Goal: Use online tool/utility: Utilize a website feature to perform a specific function

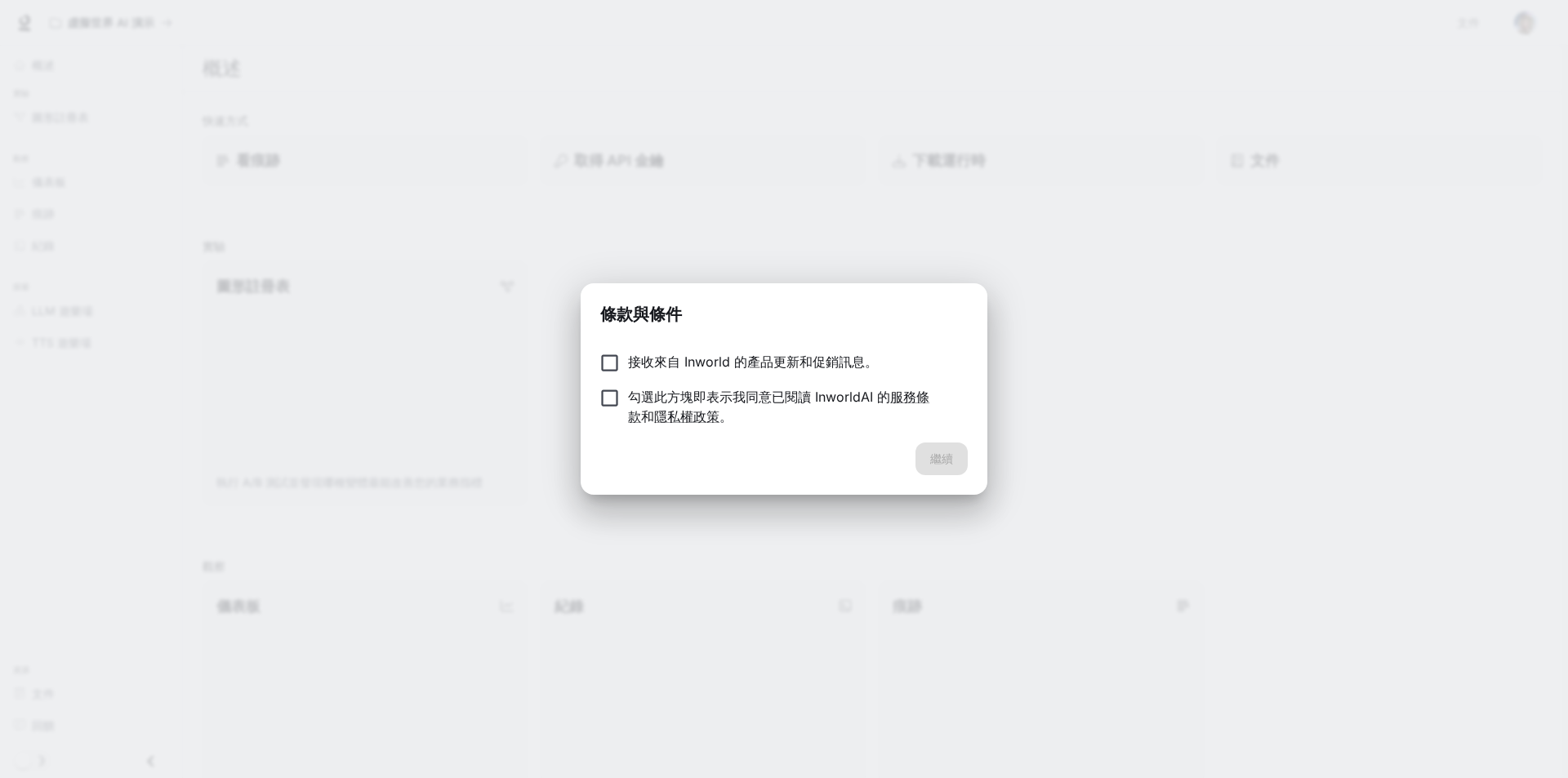
click at [600, 330] on div "條款與條件 接收來自 Inworld 的產品更新和促銷訊息。 勾選此方塊即表示我同意已閱讀 InworldAI 的 服務條款 和 隱私權政策 。 繼續" at bounding box center [784, 389] width 407 height 211
click at [925, 450] on button "繼續" at bounding box center [941, 459] width 52 height 33
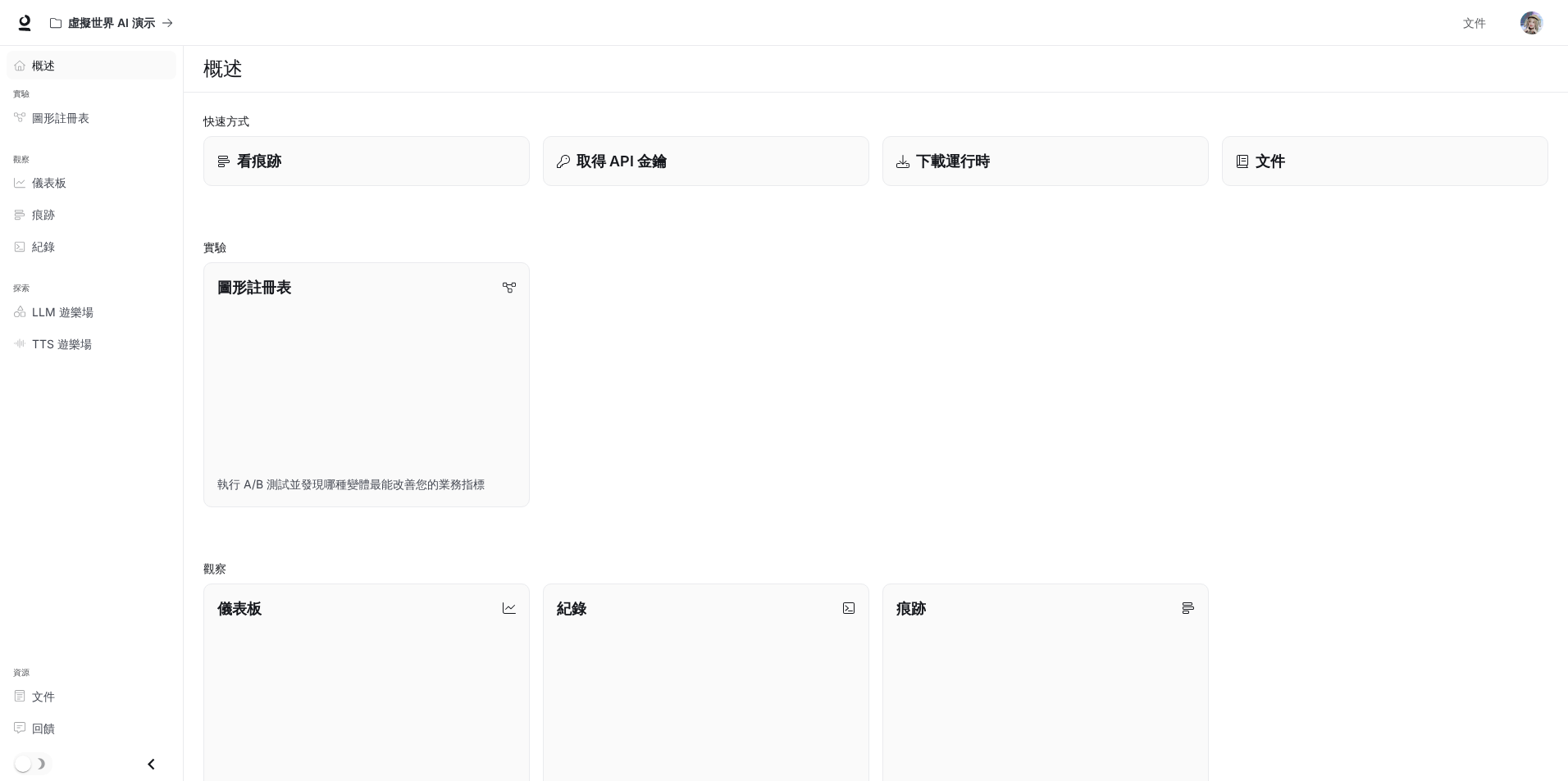
click at [62, 58] on div "概述" at bounding box center [100, 66] width 137 height 17
click at [79, 67] on div "概述" at bounding box center [100, 66] width 137 height 17
drag, startPoint x: 79, startPoint y: 67, endPoint x: 94, endPoint y: 29, distance: 40.9
click at [79, 67] on div "概述" at bounding box center [100, 66] width 137 height 17
click at [134, 15] on font "虛擬世界 AI 演示" at bounding box center [112, 22] width 87 height 13
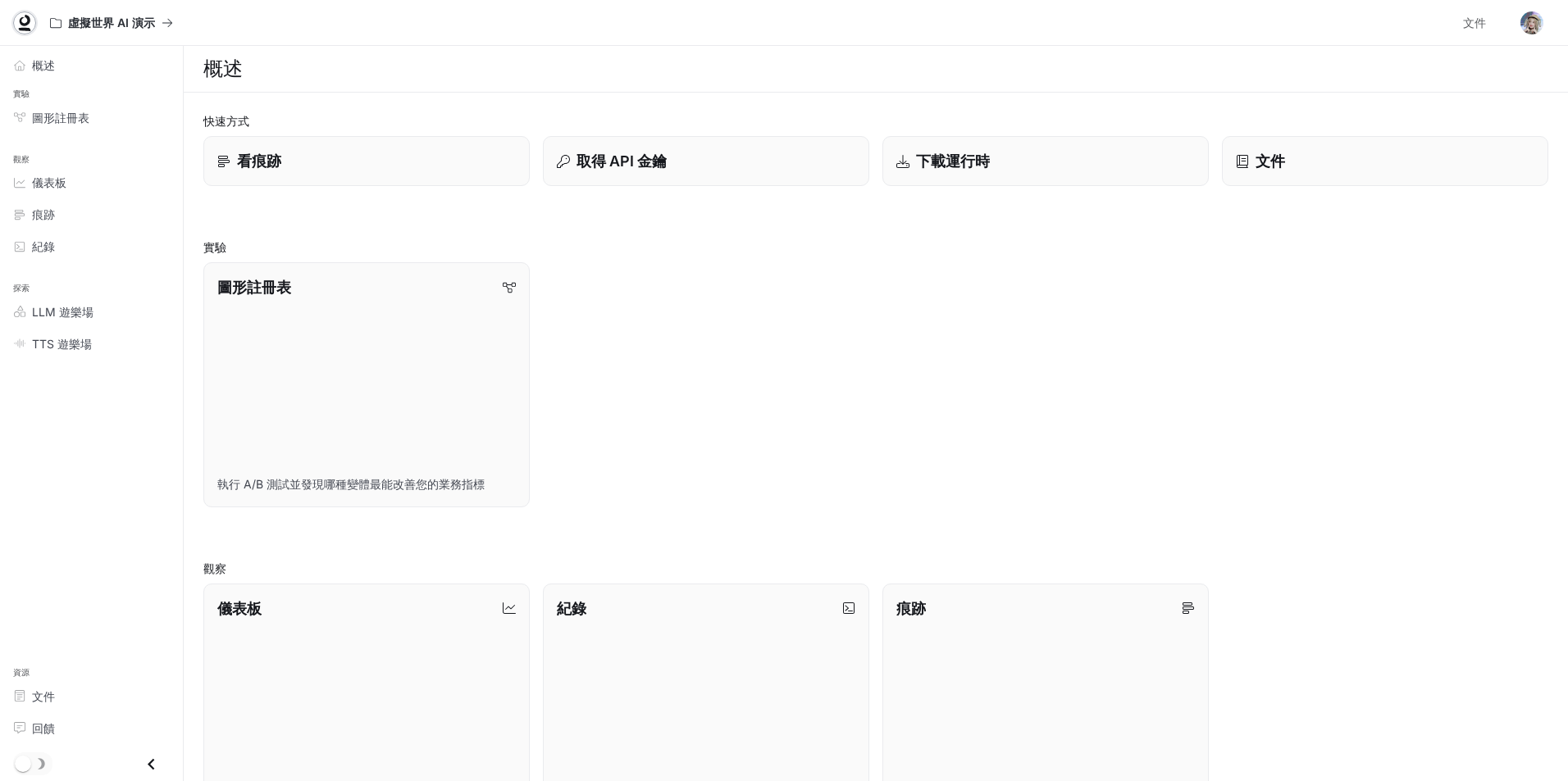
click at [25, 20] on icon at bounding box center [24, 22] width 16 height 16
click at [426, 421] on link "圖形註冊表 執行 A/B 測試並發現哪種變體最能改善您的業務指標" at bounding box center [366, 385] width 330 height 247
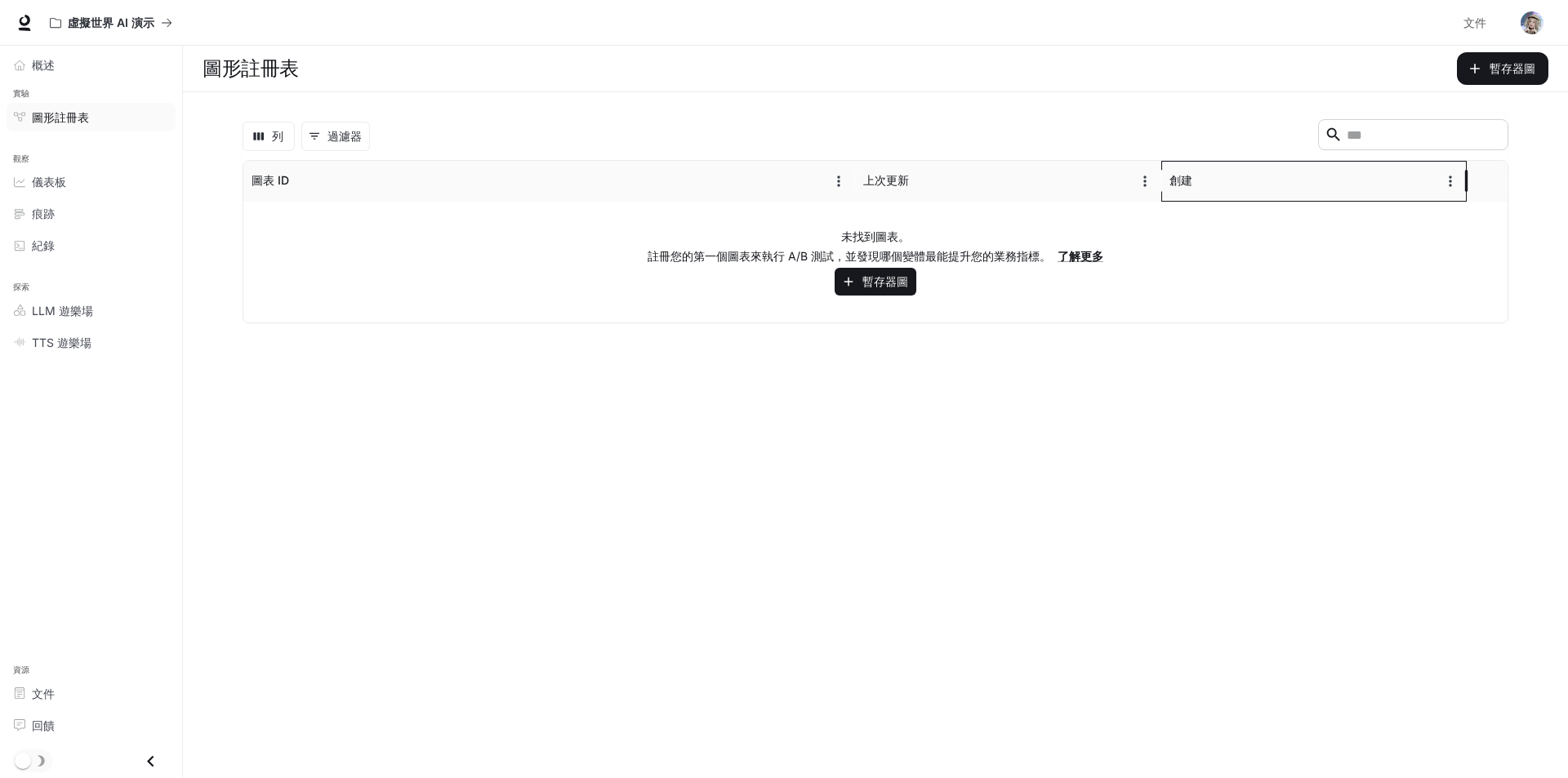
click at [1182, 181] on font "創建" at bounding box center [1181, 180] width 23 height 13
click at [24, 18] on icon at bounding box center [24, 22] width 16 height 16
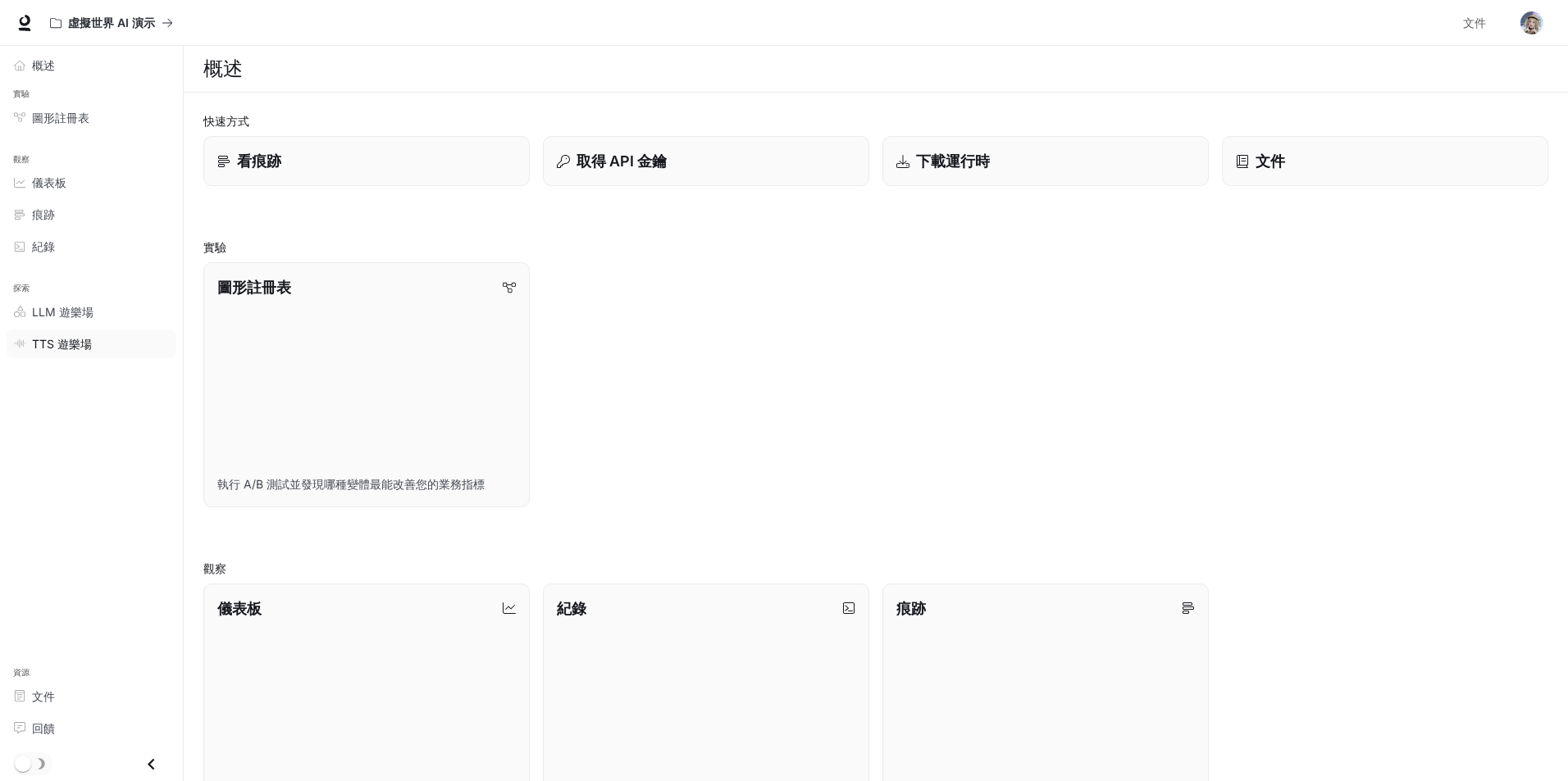
click at [54, 353] on link "TTS 遊樂場" at bounding box center [92, 344] width 170 height 29
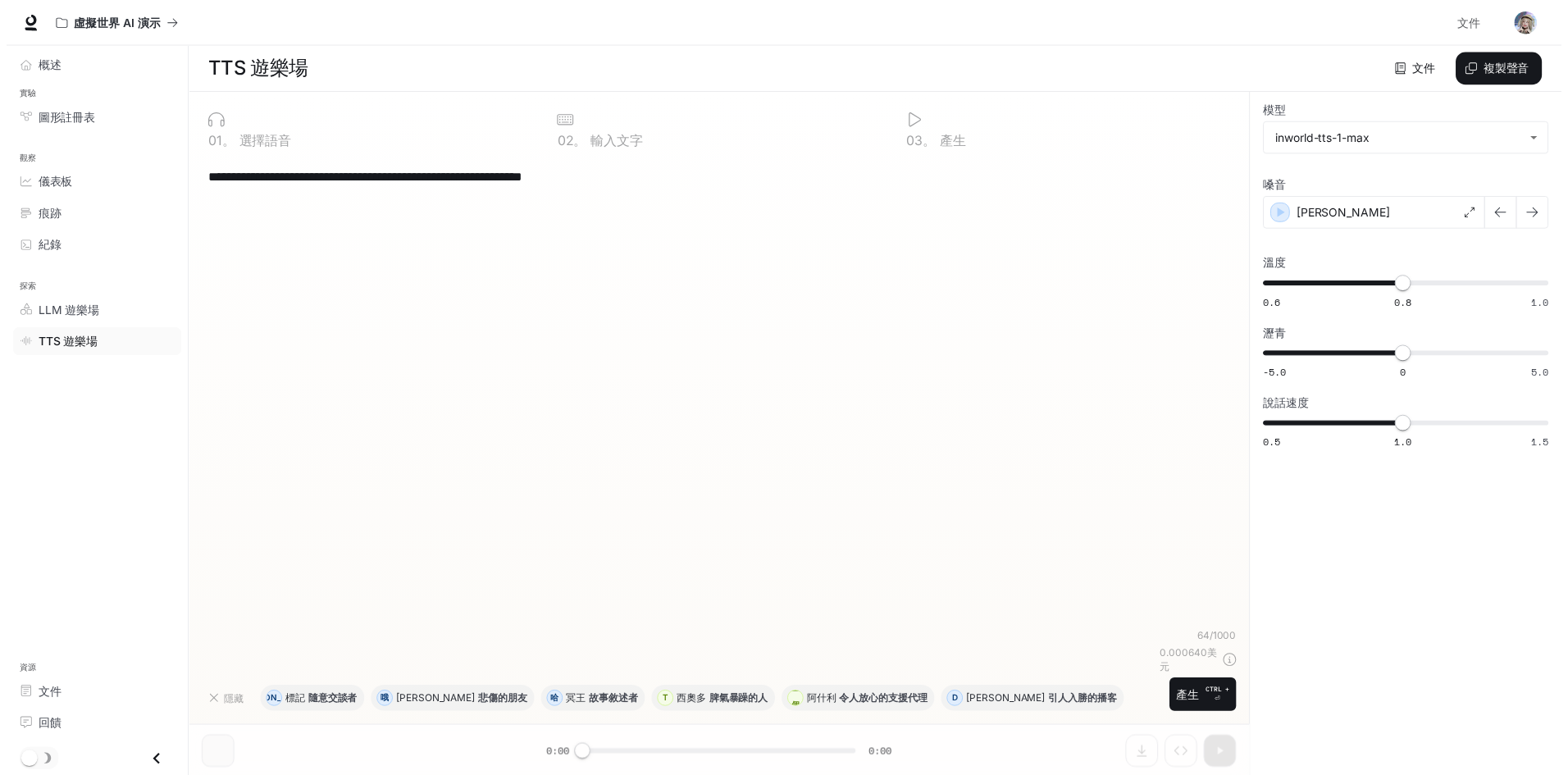
scroll to position [1, 0]
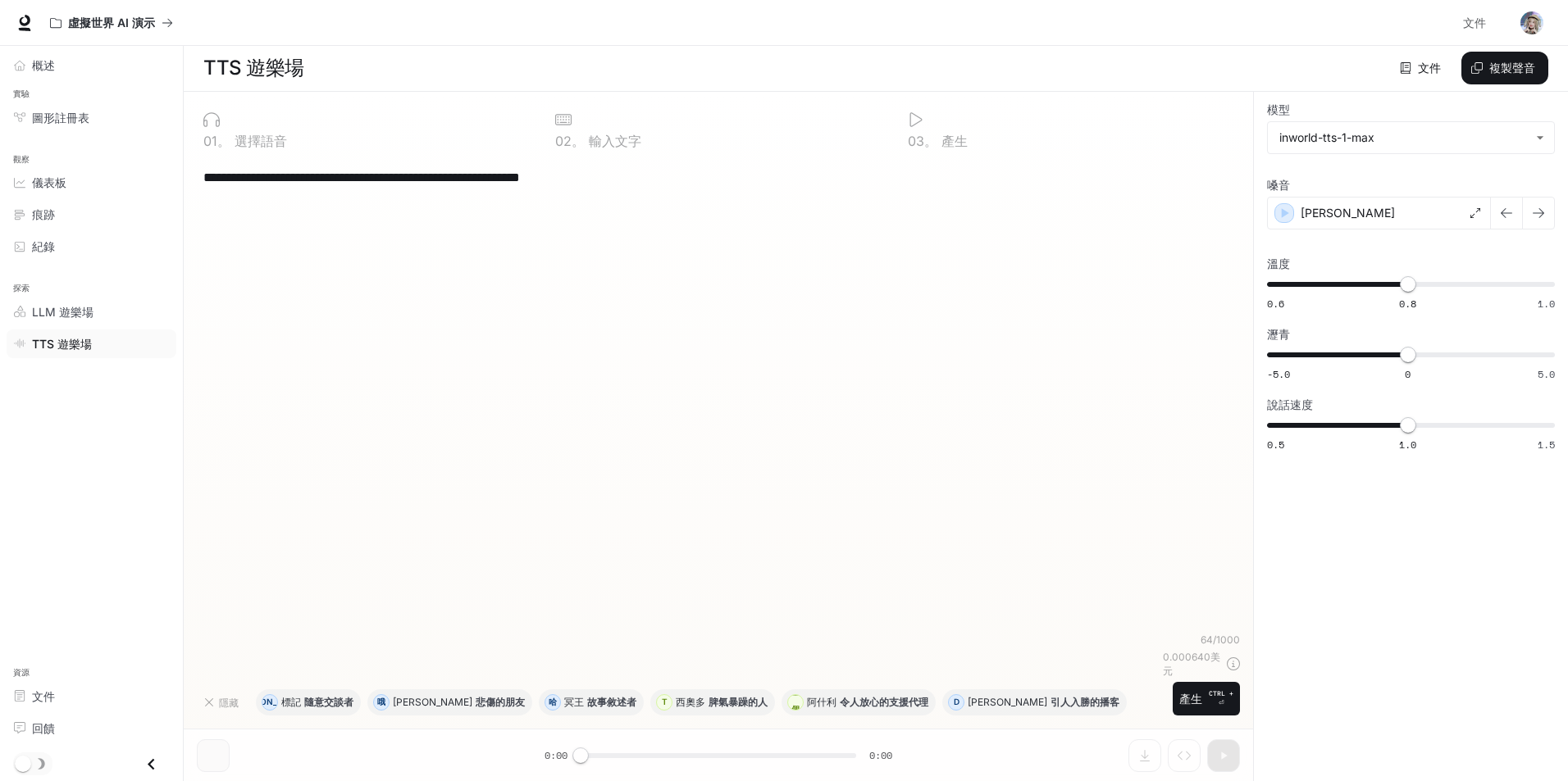
click at [305, 150] on div "0 1 。 選擇語音" at bounding box center [365, 129] width 338 height 49
click at [302, 137] on div "0 1 。 選擇語音" at bounding box center [366, 141] width 326 height 13
click at [286, 160] on div "**********" at bounding box center [718, 176] width 1030 height 40
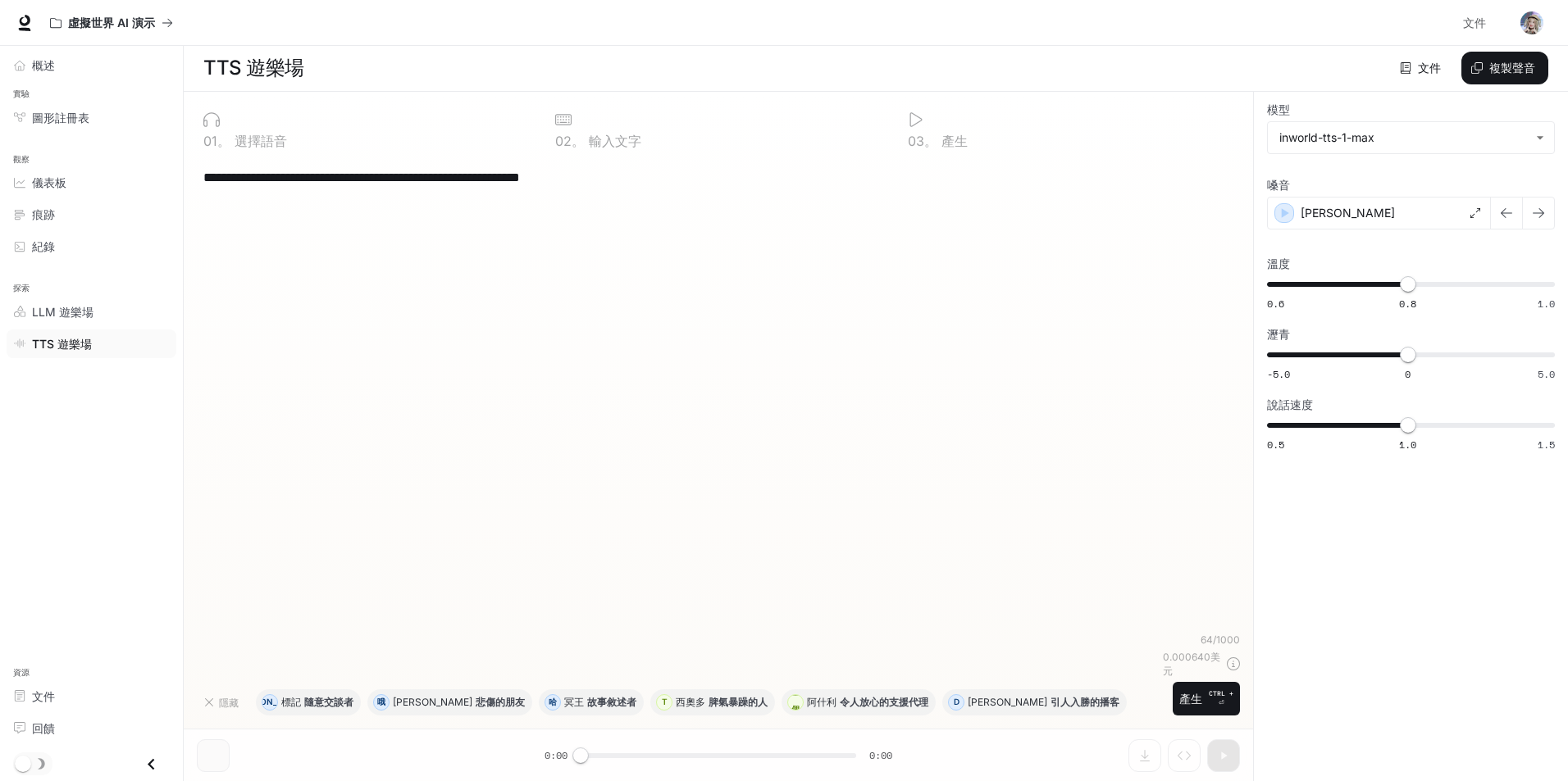
click at [286, 160] on div "**********" at bounding box center [718, 176] width 1030 height 40
click at [697, 153] on div "0 2 。 輸入文字" at bounding box center [717, 129] width 338 height 49
drag, startPoint x: 697, startPoint y: 153, endPoint x: 719, endPoint y: 153, distance: 22.0
click at [697, 153] on div "0 2 。 輸入文字" at bounding box center [717, 129] width 338 height 49
click at [1435, 216] on div "[PERSON_NAME]" at bounding box center [1379, 213] width 224 height 33
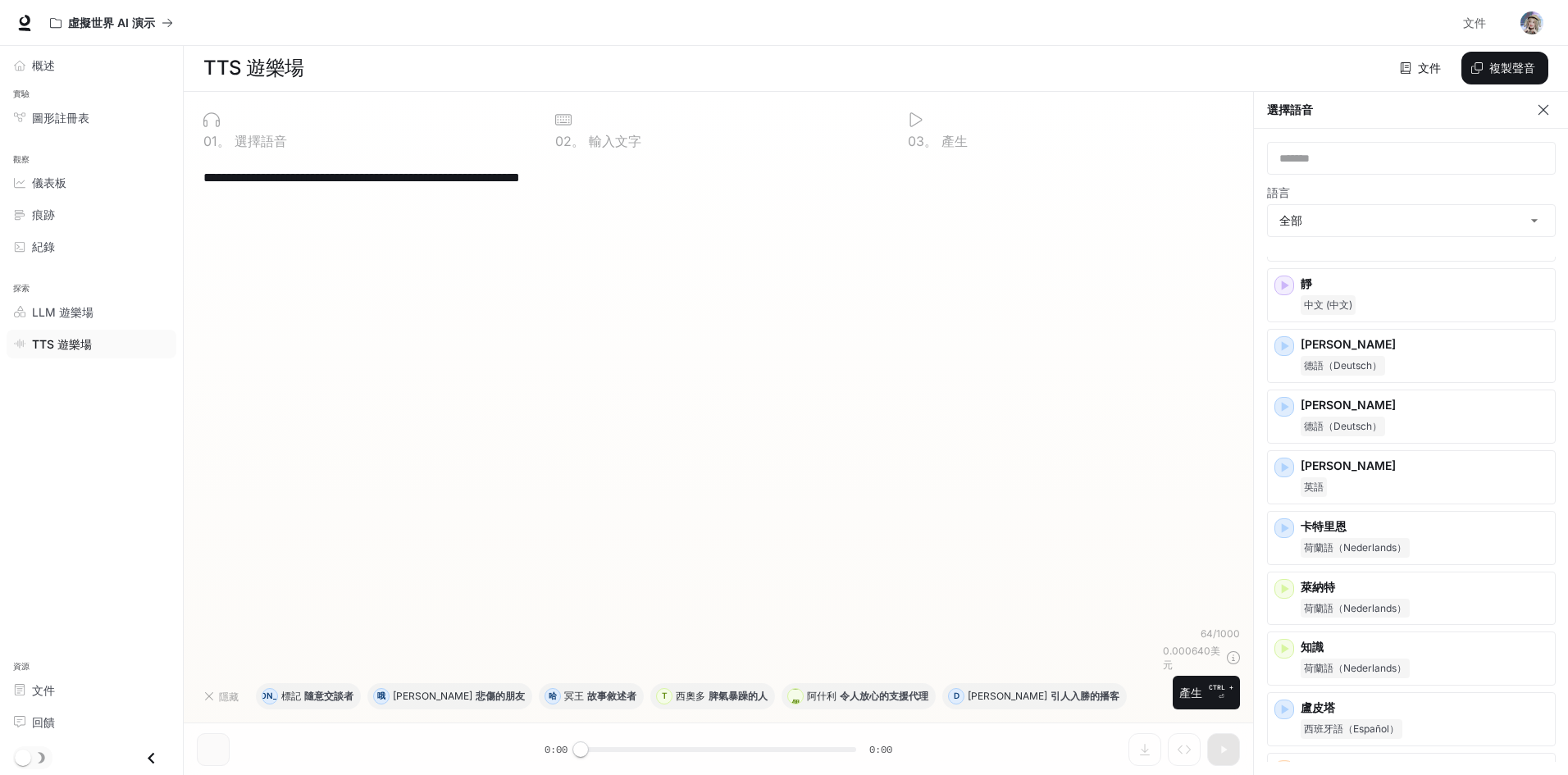
scroll to position [1148, 0]
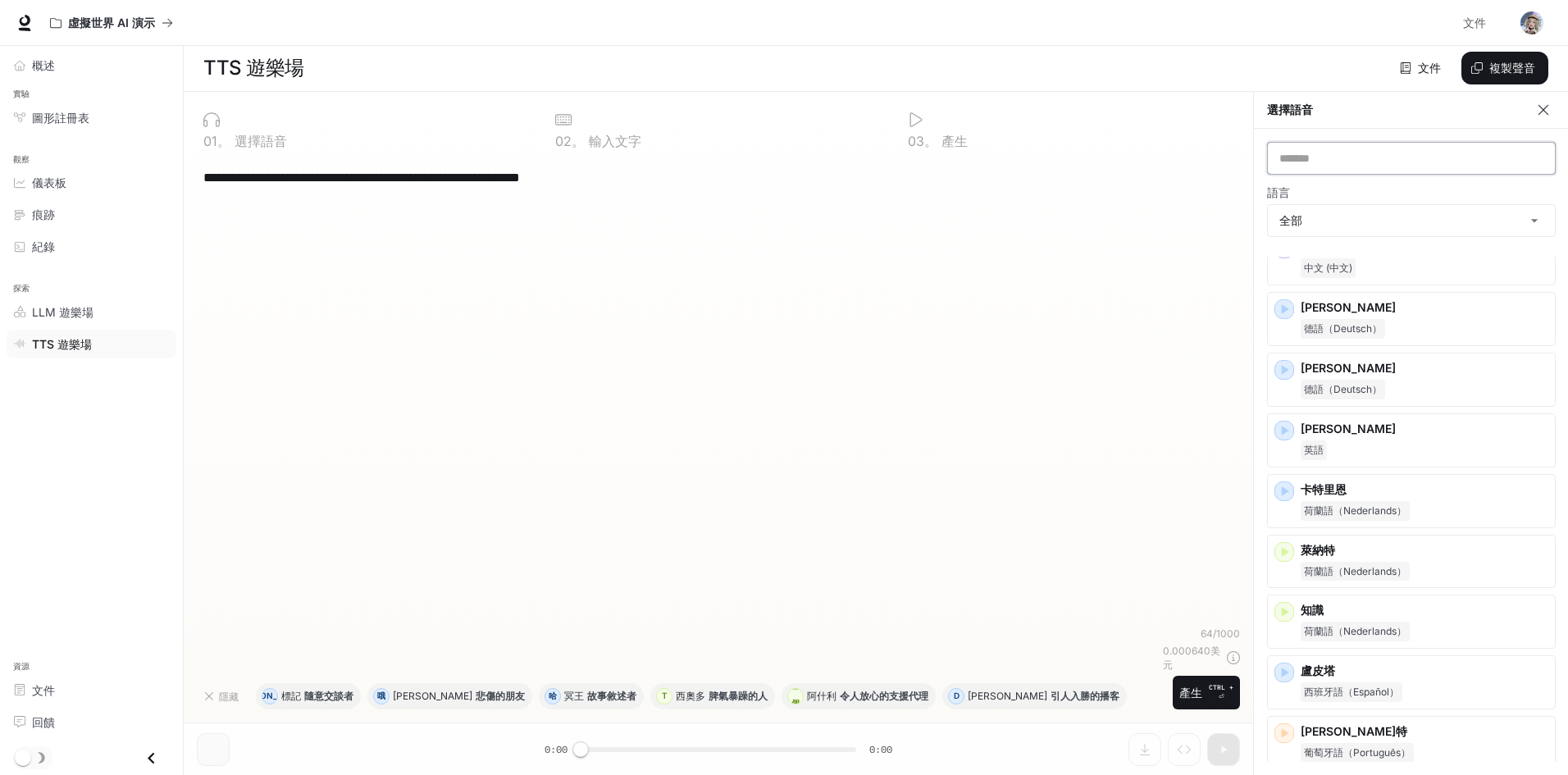
click at [1375, 155] on input "text" at bounding box center [1412, 158] width 287 height 16
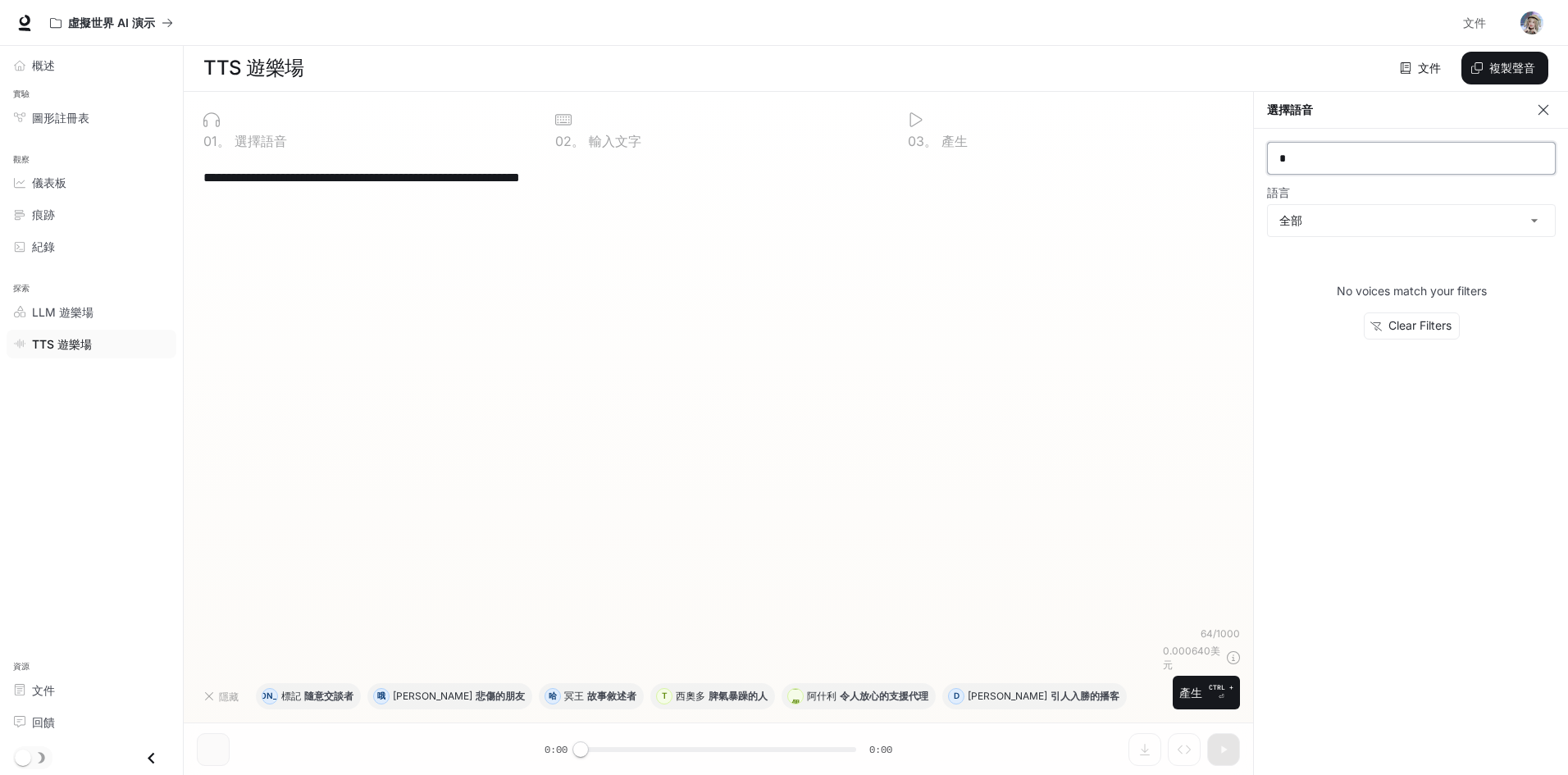
scroll to position [0, 0]
click at [1314, 163] on input "*" at bounding box center [1412, 158] width 287 height 16
type input "***"
click at [25, 22] on icon at bounding box center [24, 22] width 16 height 16
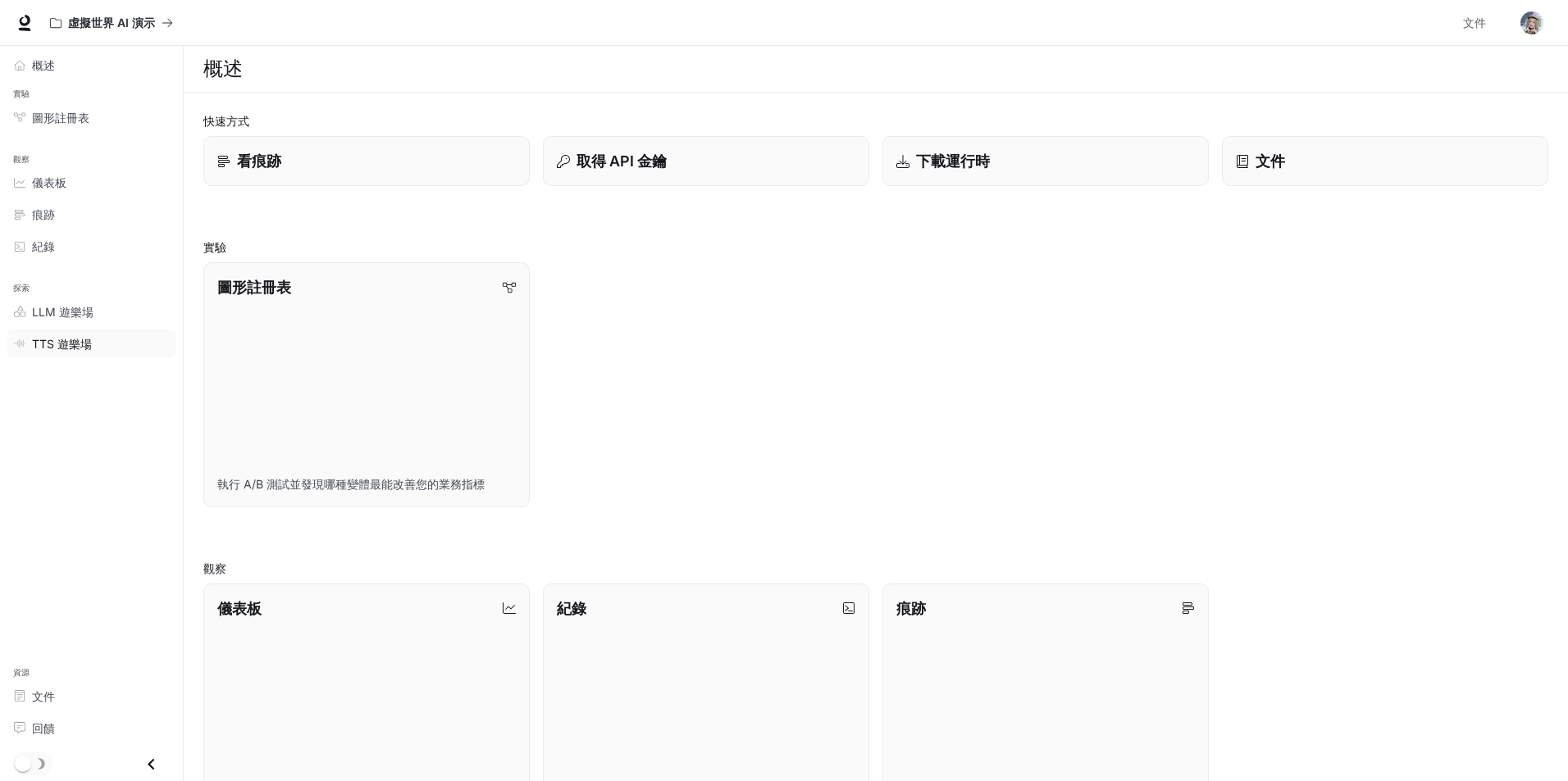
click at [98, 332] on link "TTS 遊樂場" at bounding box center [92, 344] width 170 height 29
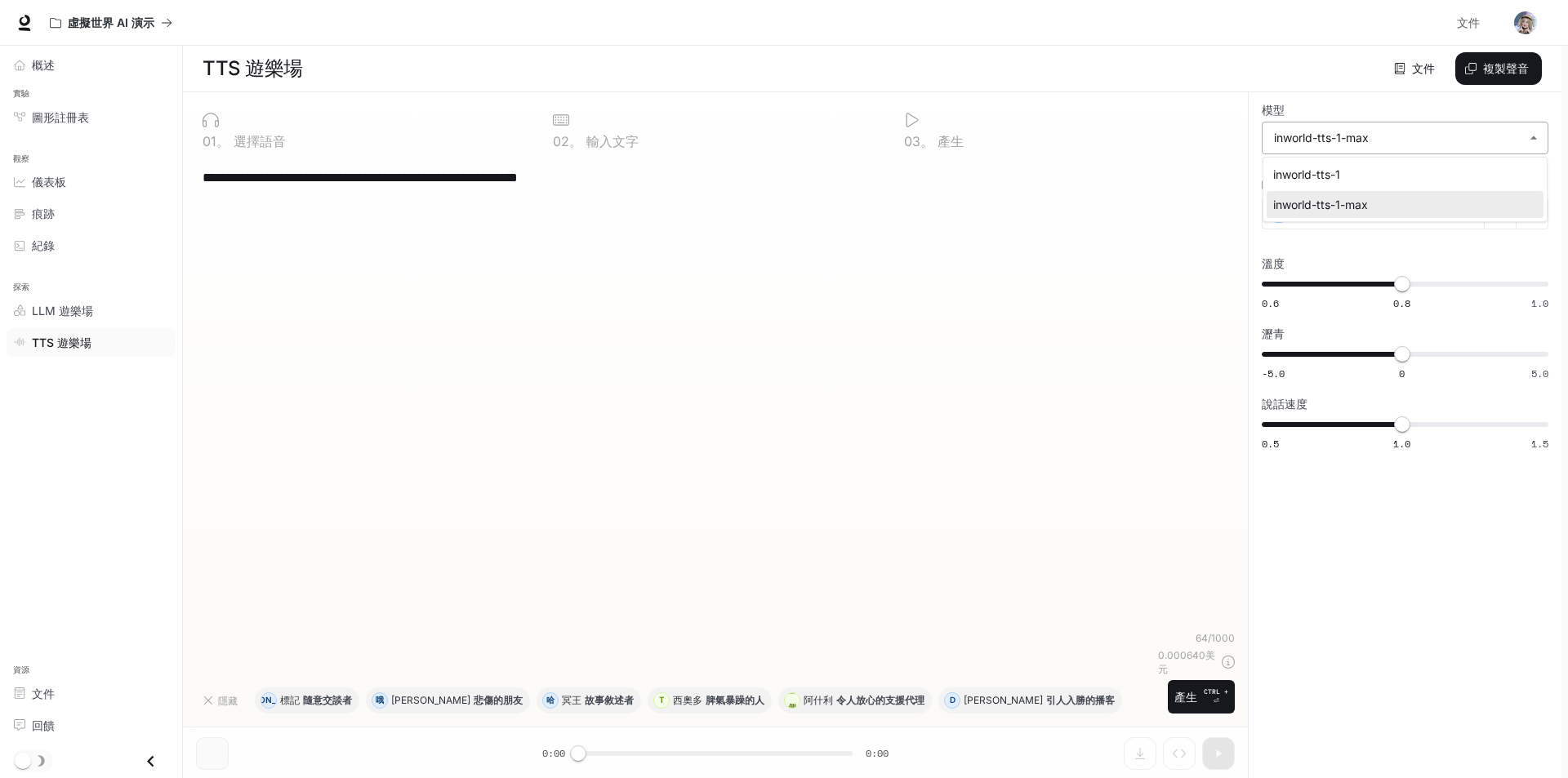
click at [1373, 138] on body "**********" at bounding box center [784, 389] width 1568 height 779
click at [1085, 227] on div at bounding box center [784, 389] width 1568 height 778
drag, startPoint x: 1085, startPoint y: 227, endPoint x: 1149, endPoint y: 227, distance: 64.0
click at [1085, 227] on div at bounding box center [784, 389] width 1568 height 778
click at [1532, 202] on button "button" at bounding box center [1532, 213] width 33 height 33
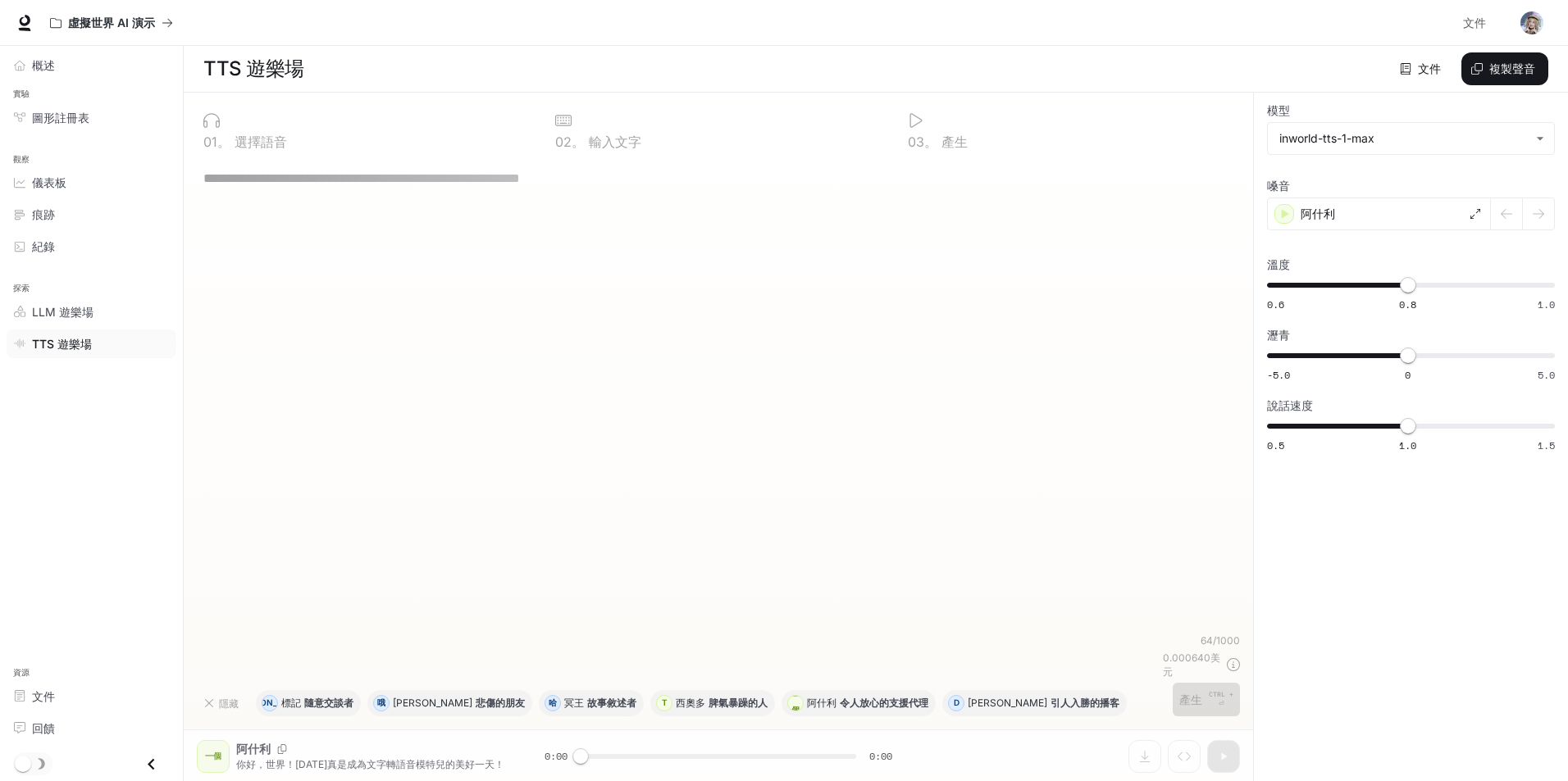
click at [1541, 202] on div at bounding box center [1523, 214] width 64 height 33
click at [1538, 211] on div at bounding box center [1523, 214] width 64 height 33
click at [1532, 215] on div at bounding box center [1523, 214] width 64 height 33
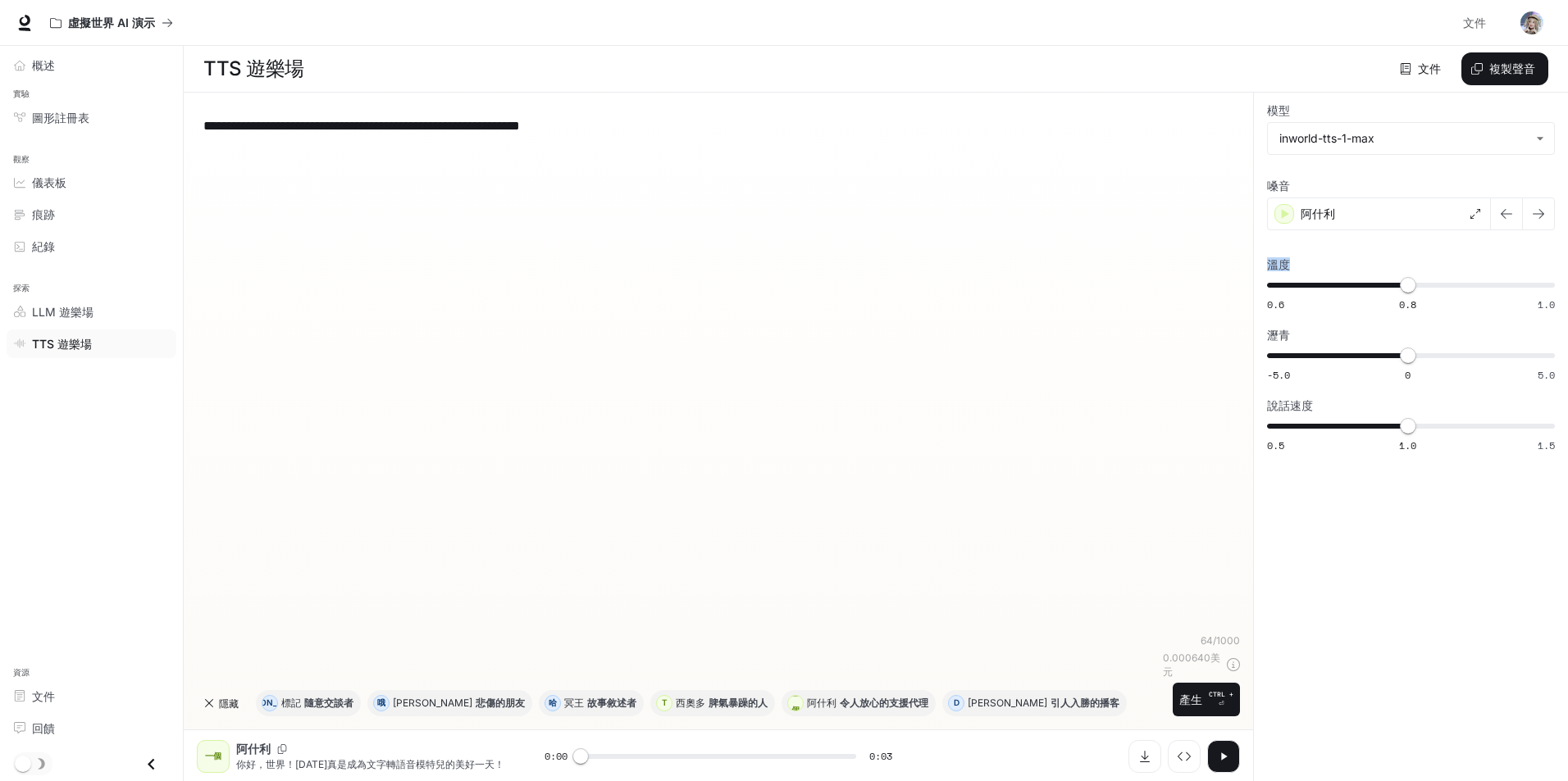
type input "*"
